Goal: Use online tool/utility: Use online tool/utility

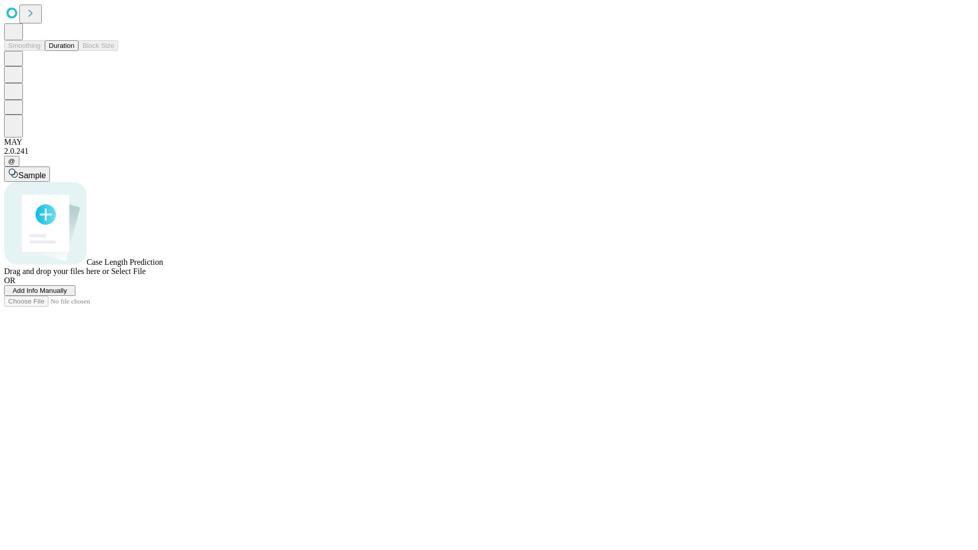
click at [74, 51] on button "Duration" at bounding box center [62, 45] width 34 height 11
click at [146, 275] on span "Select File" at bounding box center [128, 271] width 35 height 9
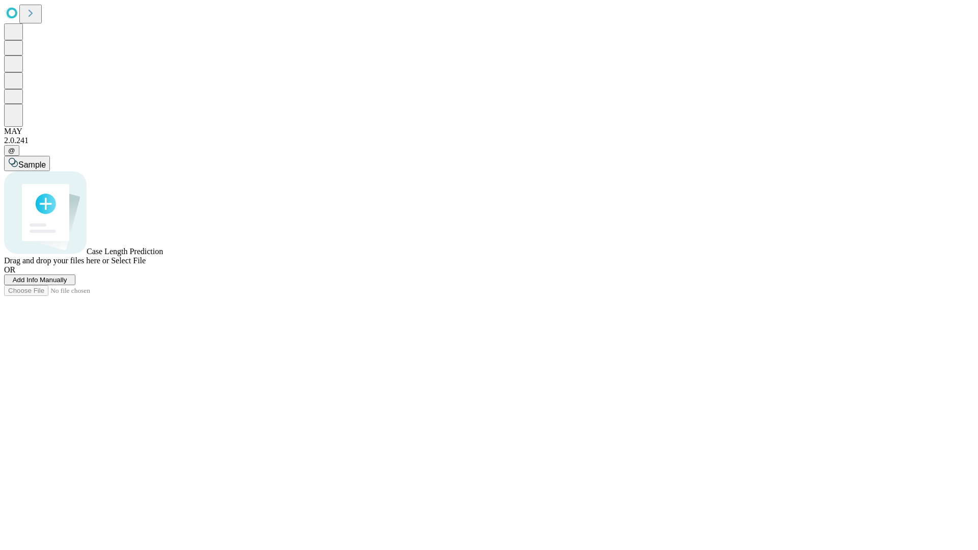
click at [146, 265] on span "Select File" at bounding box center [128, 260] width 35 height 9
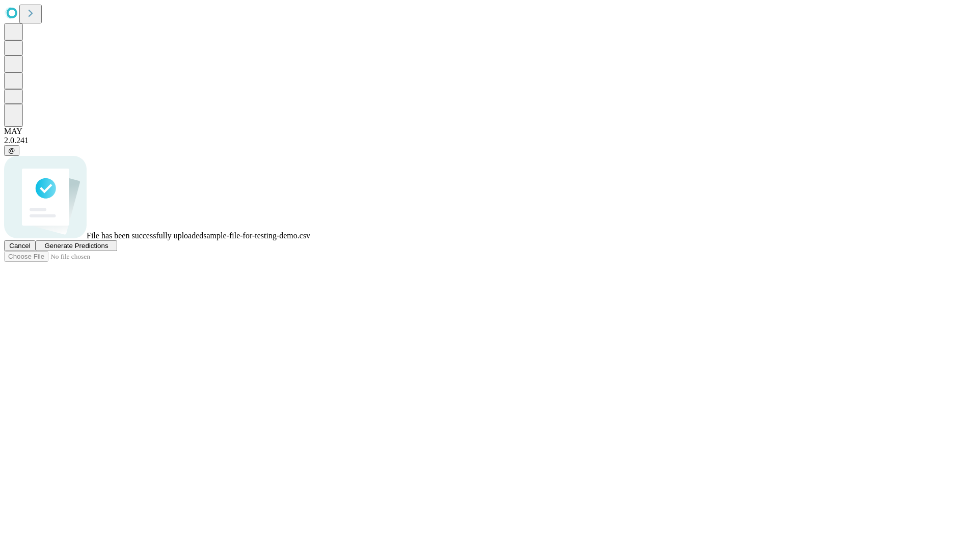
click at [108, 249] on span "Generate Predictions" at bounding box center [76, 246] width 64 height 8
